Goal: Transaction & Acquisition: Purchase product/service

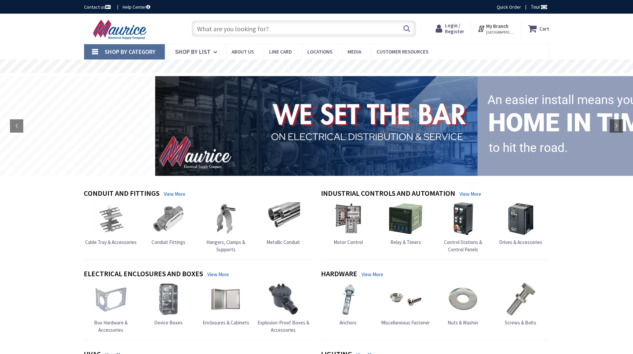
click at [274, 30] on input "text" at bounding box center [304, 28] width 224 height 17
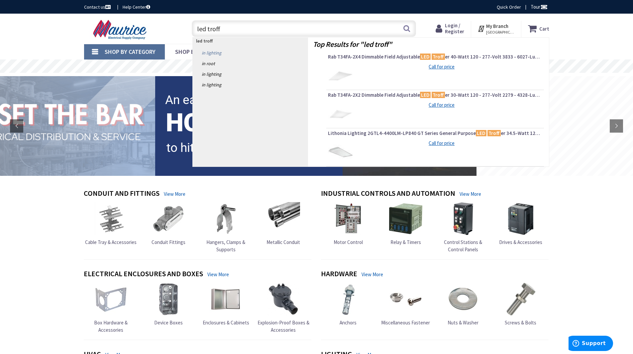
type input "led troff"
click at [213, 52] on link "in Lighting" at bounding box center [250, 53] width 115 height 11
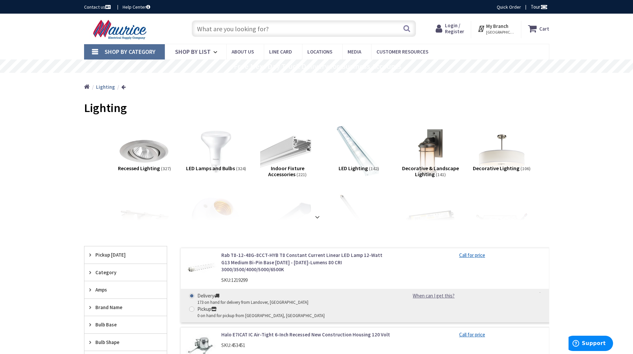
click at [266, 27] on input "text" at bounding box center [304, 28] width 224 height 17
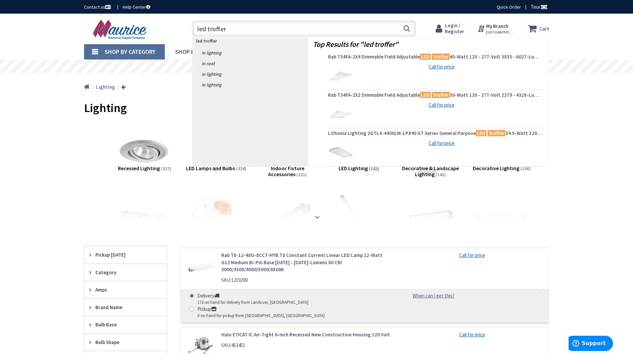
type input "led troffer"
click at [368, 66] on div "Call for price" at bounding box center [443, 66] width 171 height 7
click at [409, 58] on span "Rab T34FA-2X4 Dimmable Field Adjustable LED Troffer 40-Watt 120 - 277-Volt 3833…" at bounding box center [435, 57] width 214 height 7
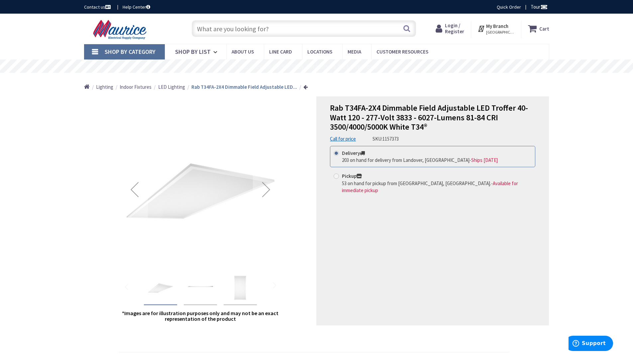
click at [208, 288] on img "Rab T34FA-2X4 Dimmable Field Adjustable LED Troffer 40-Watt 120 - 277-Volt 3833…" at bounding box center [200, 288] width 27 height 27
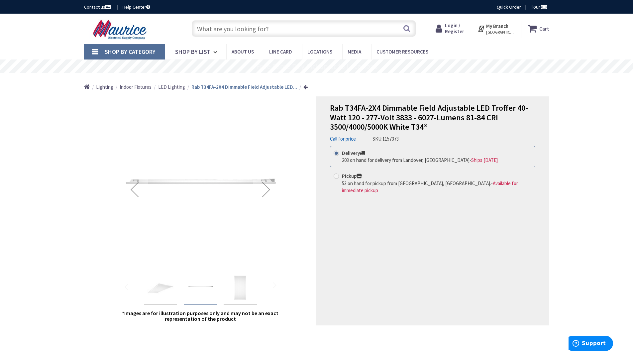
click at [236, 289] on img "Rab T34FA-2X4 Dimmable Field Adjustable LED Troffer 40-Watt 120 - 277-Volt 3833…" at bounding box center [240, 288] width 27 height 27
